Goal: Task Accomplishment & Management: Manage account settings

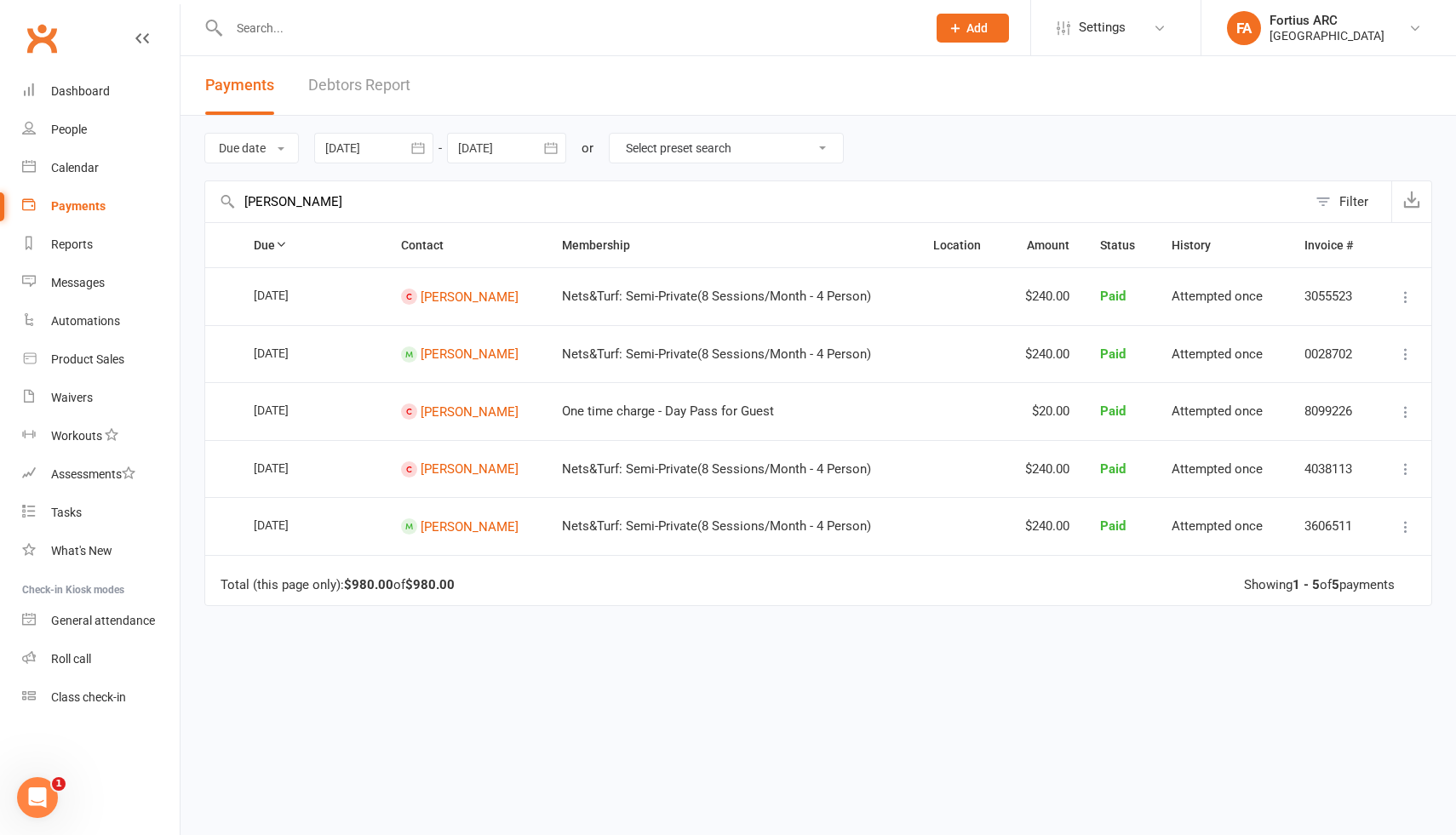
click at [108, 209] on link "Payments" at bounding box center [101, 206] width 158 height 38
click at [420, 147] on icon "button" at bounding box center [418, 148] width 17 height 17
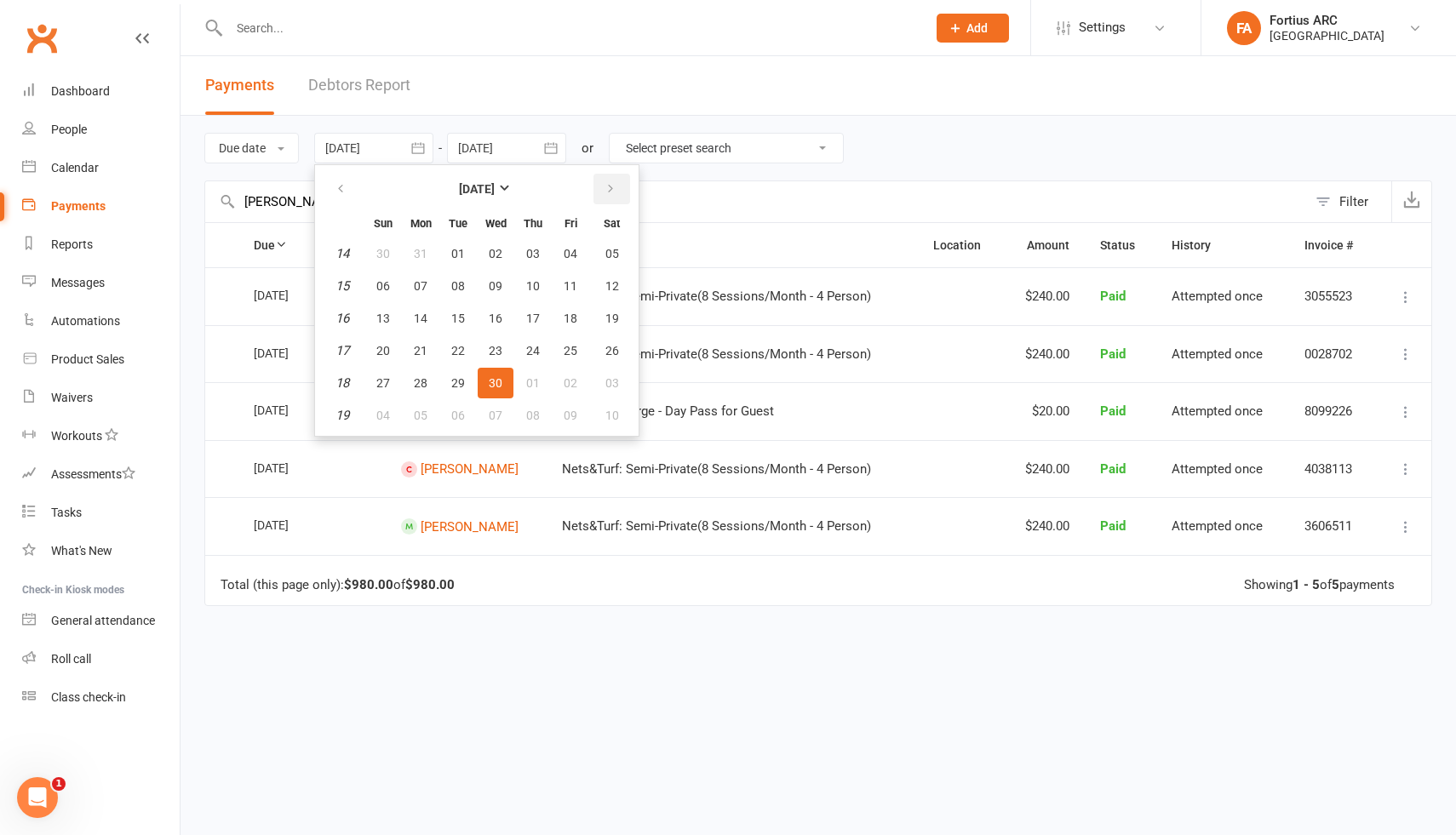
click at [619, 193] on button "button" at bounding box center [611, 189] width 36 height 31
click at [606, 190] on icon "button" at bounding box center [610, 189] width 12 height 14
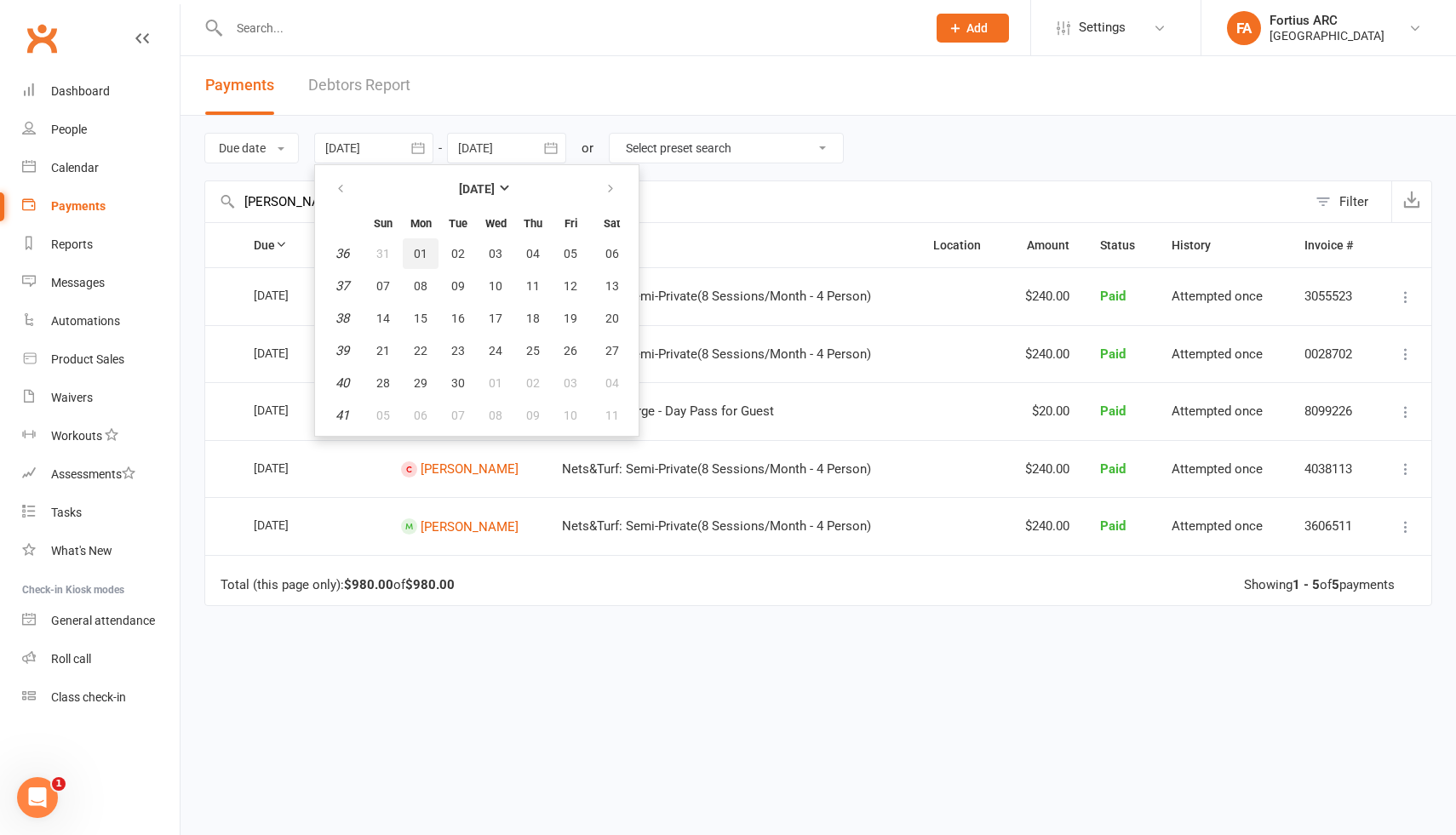
click at [425, 249] on span "01" at bounding box center [420, 254] width 14 height 14
type input "[DATE]"
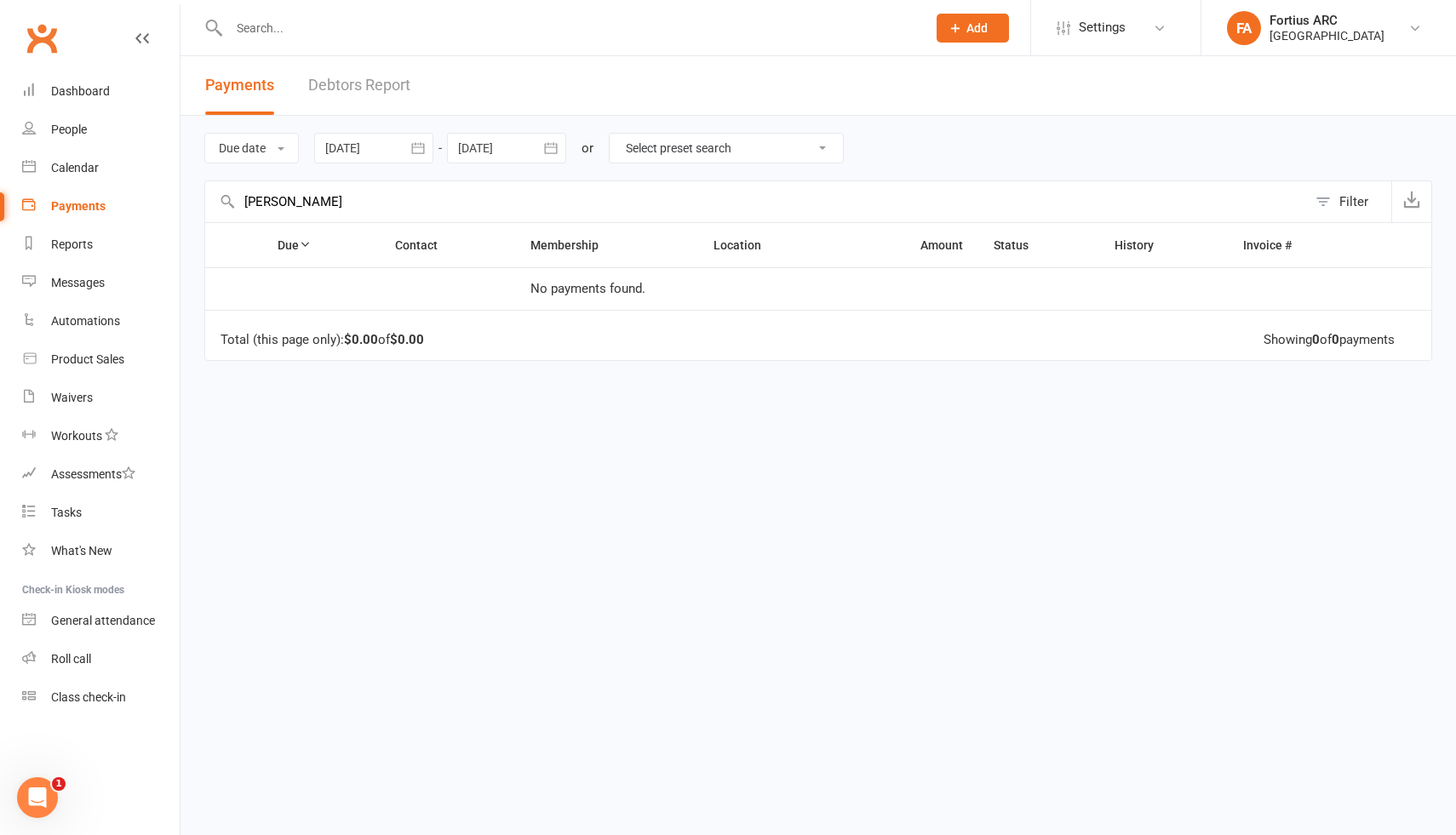
click at [281, 205] on input "[PERSON_NAME]" at bounding box center [756, 202] width 1102 height 41
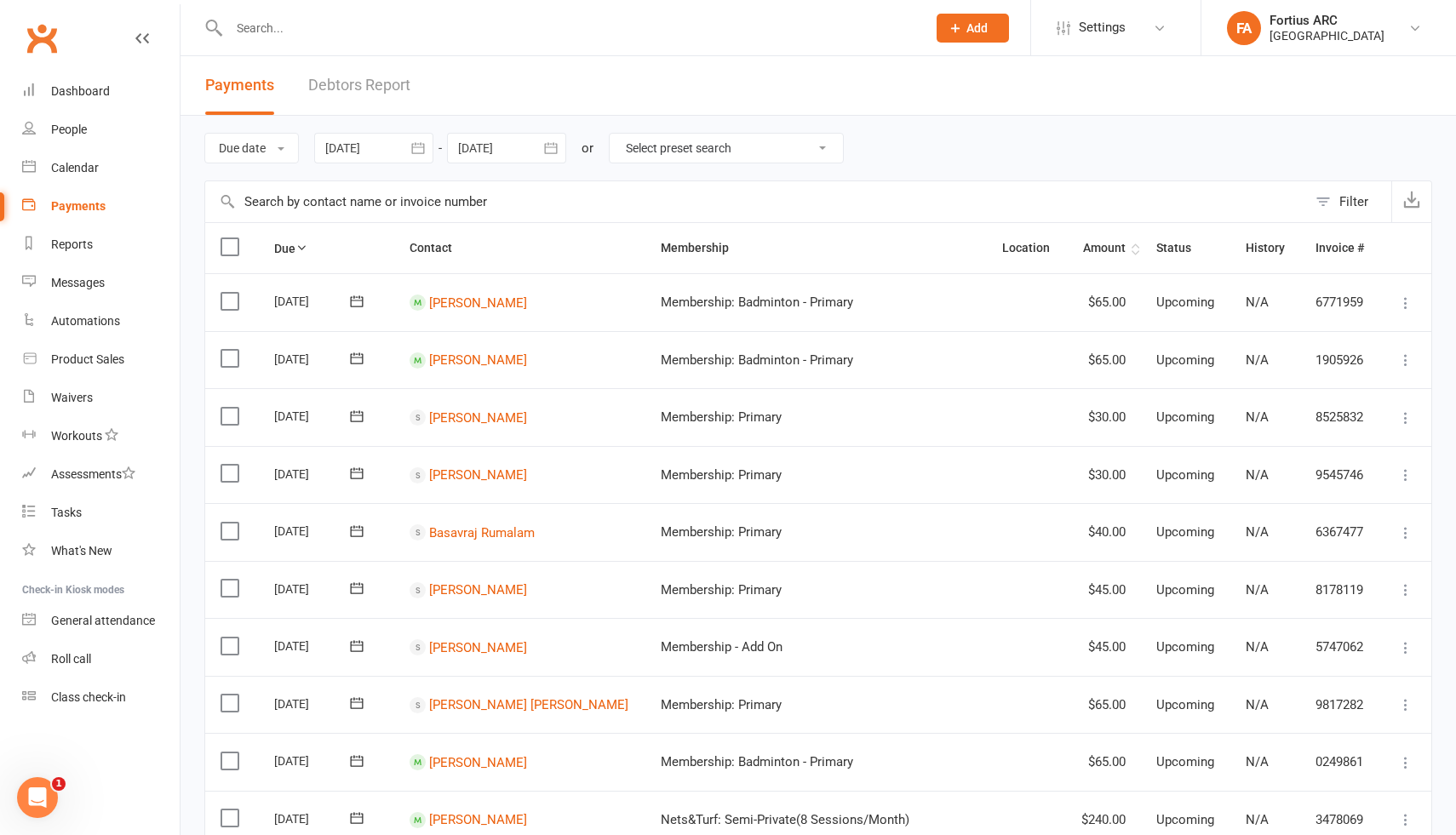
click at [1106, 251] on th "Amount" at bounding box center [1103, 248] width 75 height 50
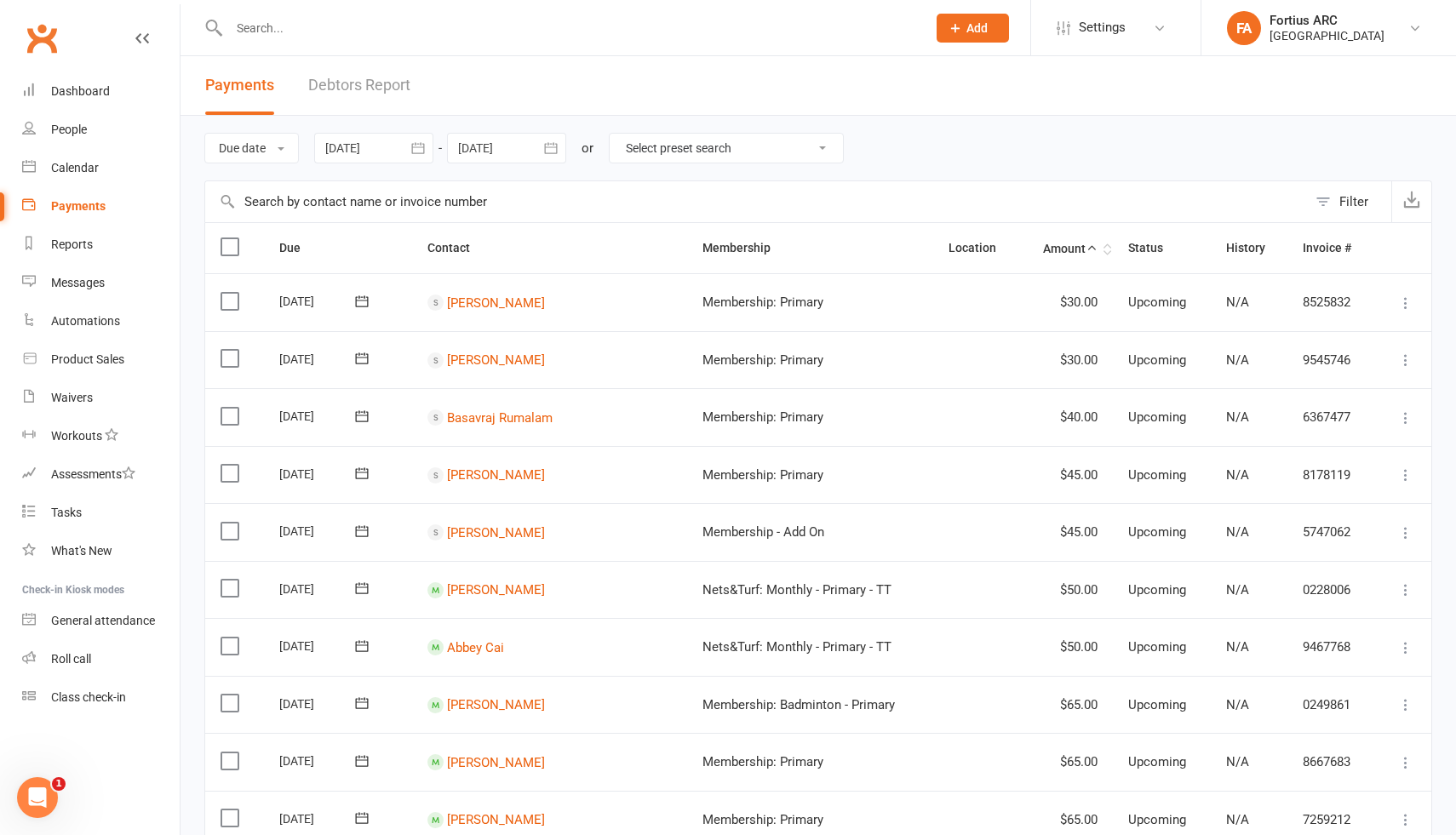
click at [1064, 250] on th "Amount" at bounding box center [1066, 248] width 94 height 50
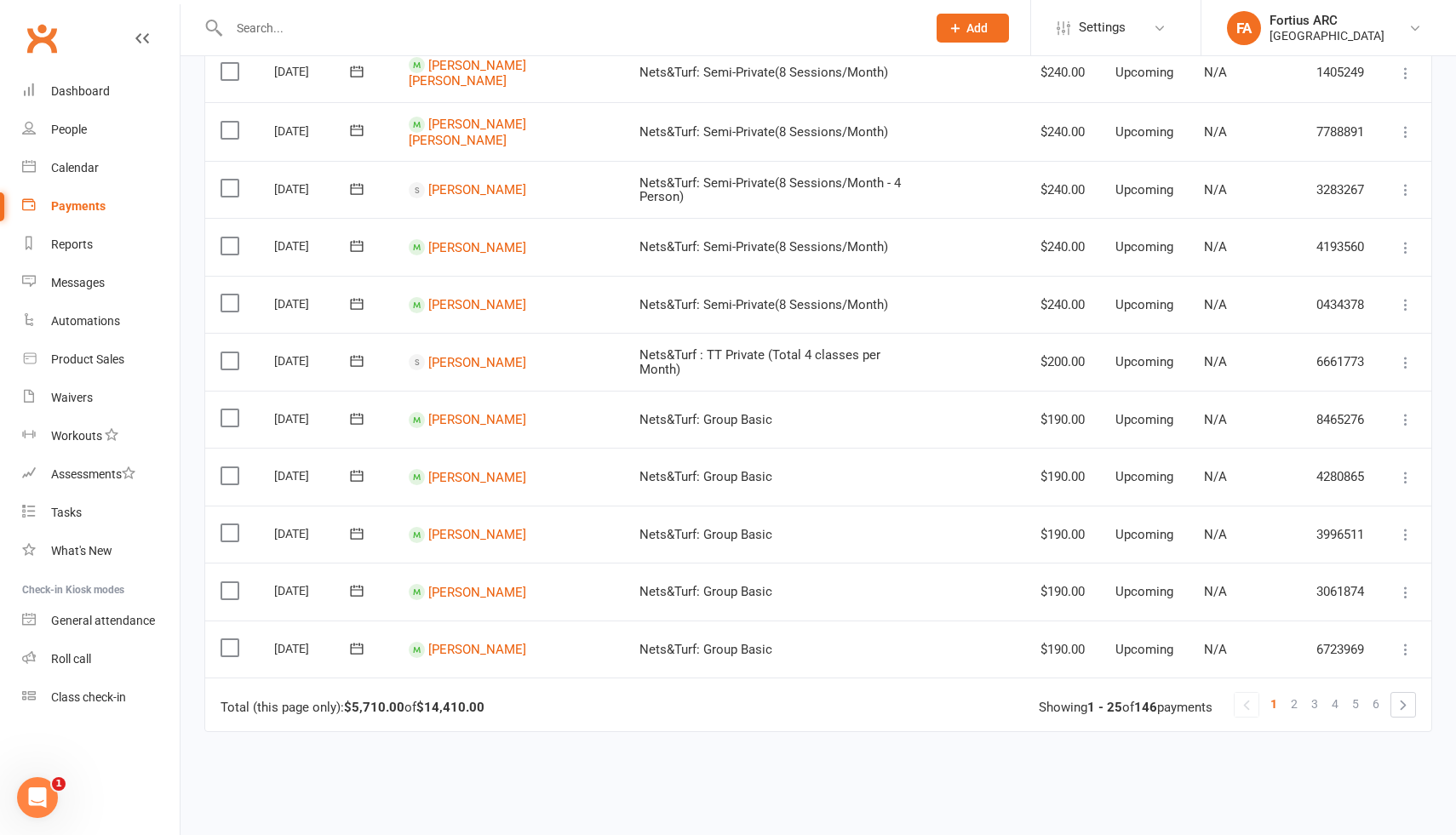
scroll to position [1050, 0]
click at [1398, 699] on link at bounding box center [1403, 703] width 24 height 24
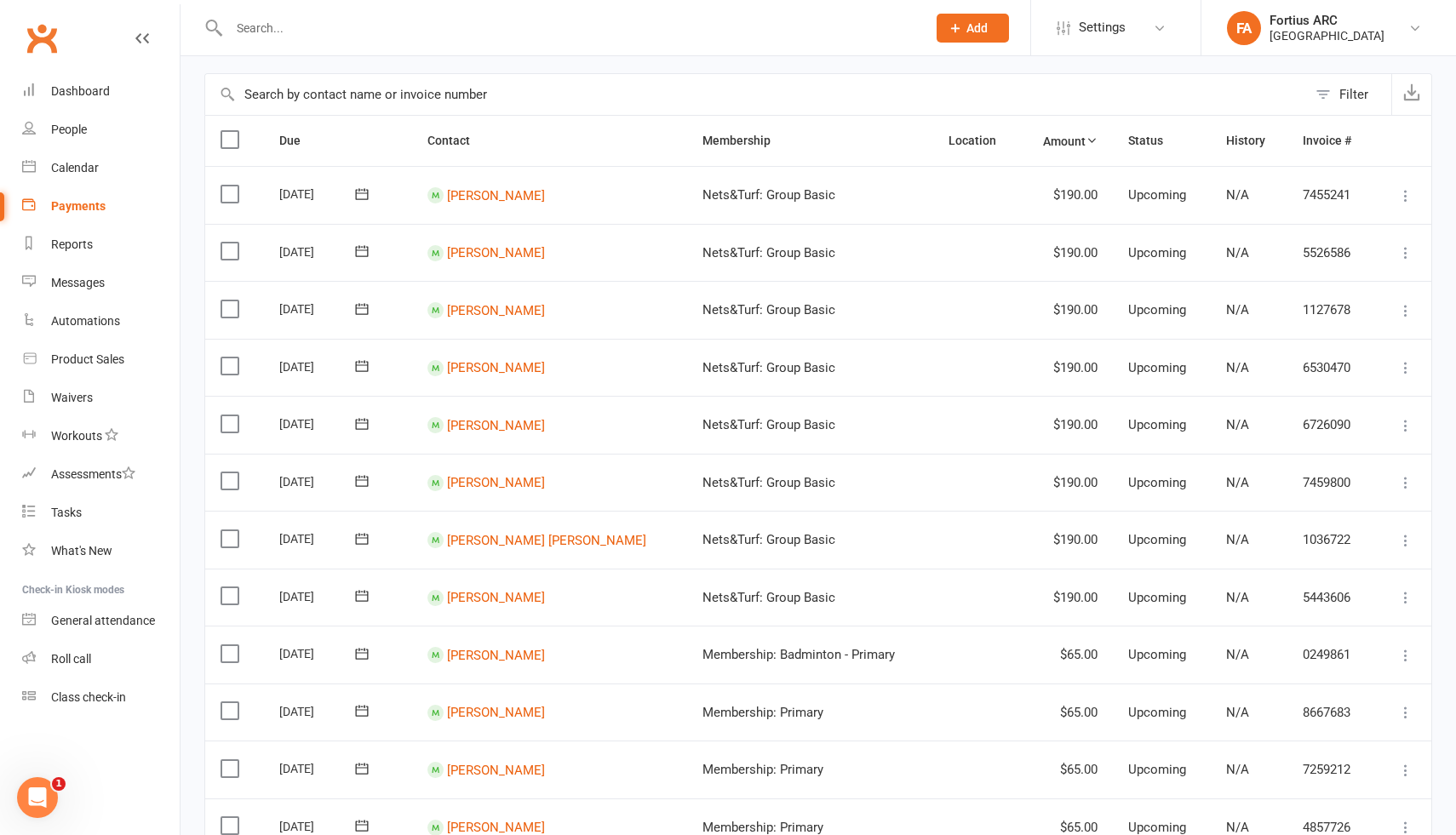
scroll to position [0, 0]
